Goal: Task Accomplishment & Management: Use online tool/utility

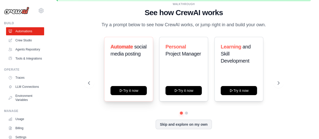
scroll to position [22, 0]
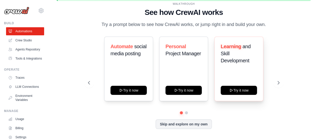
click at [241, 95] on div "Learning and Skill Development Try it now" at bounding box center [239, 69] width 49 height 65
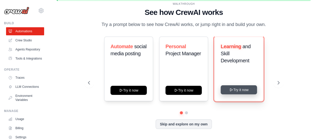
click at [241, 92] on button "Try it now" at bounding box center [239, 89] width 36 height 9
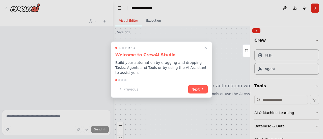
click at [202, 91] on div "Step 1 of 4 Welcome to CrewAI Studio Build your automation by dragging and drop…" at bounding box center [161, 69] width 101 height 56
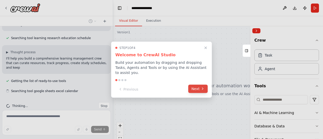
click at [198, 85] on button "Next" at bounding box center [197, 89] width 19 height 8
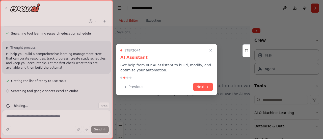
scroll to position [103, 0]
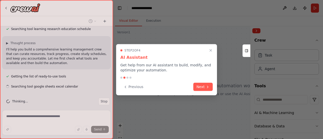
click at [198, 84] on button "Next" at bounding box center [202, 87] width 19 height 8
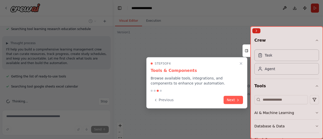
scroll to position [113, 0]
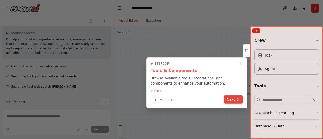
click at [230, 99] on button "Next" at bounding box center [233, 99] width 19 height 8
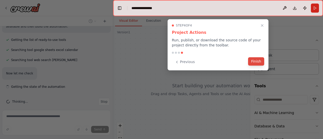
click at [259, 63] on button "Finish" at bounding box center [256, 61] width 16 height 8
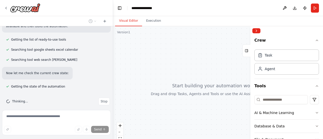
click at [24, 38] on span "Getting the list of ready-to-use tools" at bounding box center [38, 40] width 55 height 4
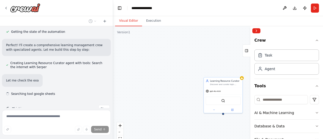
scroll to position [202, 0]
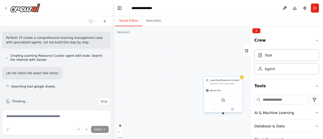
click at [235, 100] on div "SerperDevTool" at bounding box center [223, 100] width 35 height 8
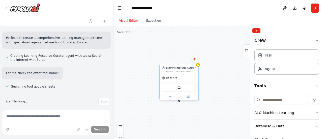
drag, startPoint x: 235, startPoint y: 100, endPoint x: 189, endPoint y: 86, distance: 48.2
click at [189, 86] on div "SerperDevTool" at bounding box center [179, 88] width 35 height 8
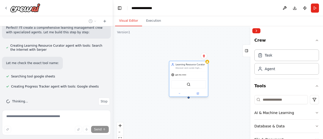
drag, startPoint x: 230, startPoint y: 93, endPoint x: 175, endPoint y: 69, distance: 60.4
click at [175, 71] on div "gpt-4o-mini SerperDevTool" at bounding box center [188, 83] width 39 height 25
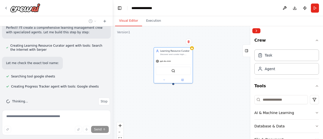
scroll to position [222, 0]
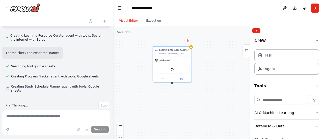
drag, startPoint x: 170, startPoint y: 92, endPoint x: 173, endPoint y: 86, distance: 6.6
click at [173, 86] on div "Learning Resource Curator Discover and curate high-quality learning resources f…" at bounding box center [218, 89] width 210 height 126
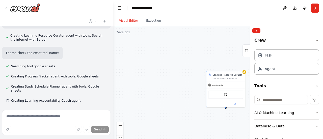
scroll to position [232, 0]
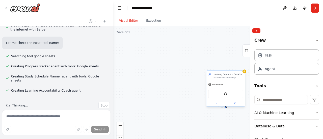
drag, startPoint x: 226, startPoint y: 107, endPoint x: 218, endPoint y: 107, distance: 8.3
click at [218, 107] on div "Learning Resource Curator Discover and curate high-quality learning resources f…" at bounding box center [225, 88] width 39 height 36
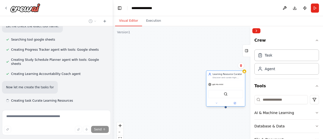
scroll to position [259, 0]
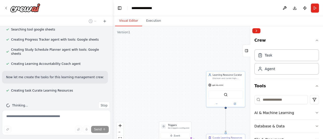
click at [226, 108] on div ".deletable-edge-delete-btn { width: 20px; height: 20px; border: 0px solid #ffff…" at bounding box center [218, 89] width 210 height 126
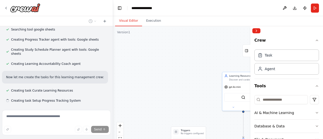
scroll to position [269, 0]
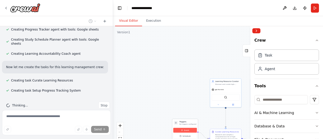
click at [176, 132] on button "Event" at bounding box center [184, 130] width 23 height 5
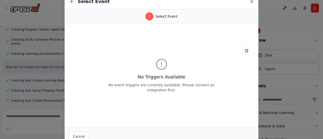
scroll to position [279, 0]
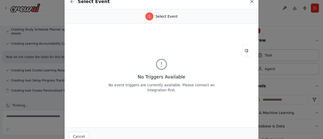
click at [251, 2] on icon at bounding box center [252, 1] width 3 height 3
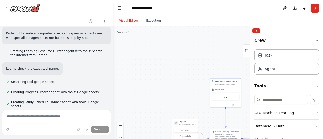
scroll to position [208, 0]
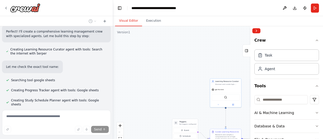
click at [154, 98] on div ".deletable-edge-delete-btn { width: 20px; height: 20px; border: 0px solid #ffff…" at bounding box center [218, 89] width 210 height 126
click at [298, 72] on div "Agent" at bounding box center [286, 69] width 65 height 12
click at [290, 57] on div "Task" at bounding box center [286, 55] width 65 height 12
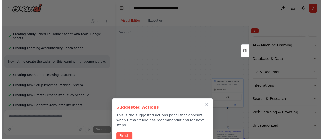
scroll to position [275, 0]
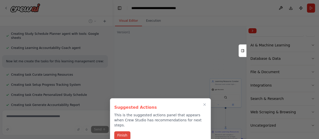
click at [122, 131] on button "Finish" at bounding box center [122, 135] width 16 height 8
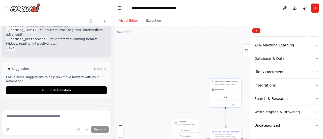
scroll to position [543, 0]
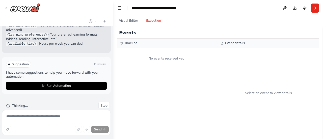
click at [148, 25] on button "Execution" at bounding box center [153, 21] width 23 height 11
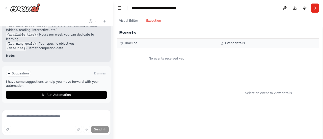
scroll to position [556, 0]
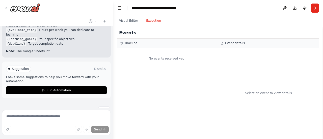
click at [167, 57] on div "No events received yet" at bounding box center [166, 58] width 98 height 16
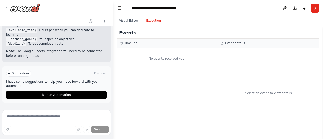
scroll to position [561, 0]
